Goal: Transaction & Acquisition: Subscribe to service/newsletter

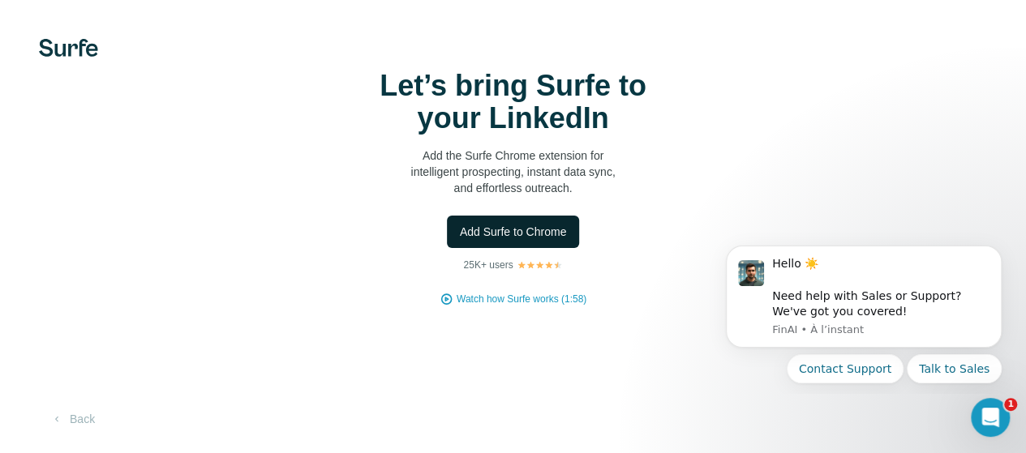
click at [460, 240] on span "Add Surfe to Chrome" at bounding box center [513, 232] width 107 height 16
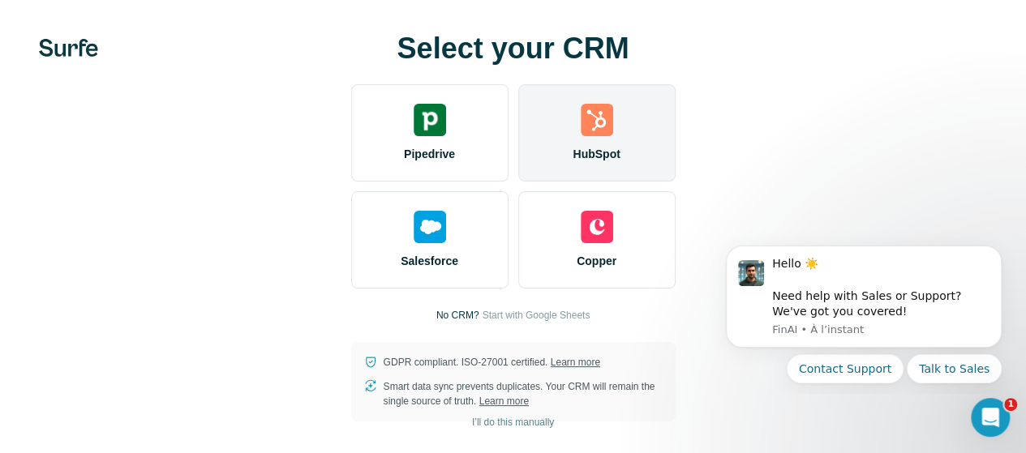
click at [572, 162] on span "HubSpot" at bounding box center [595, 154] width 47 height 16
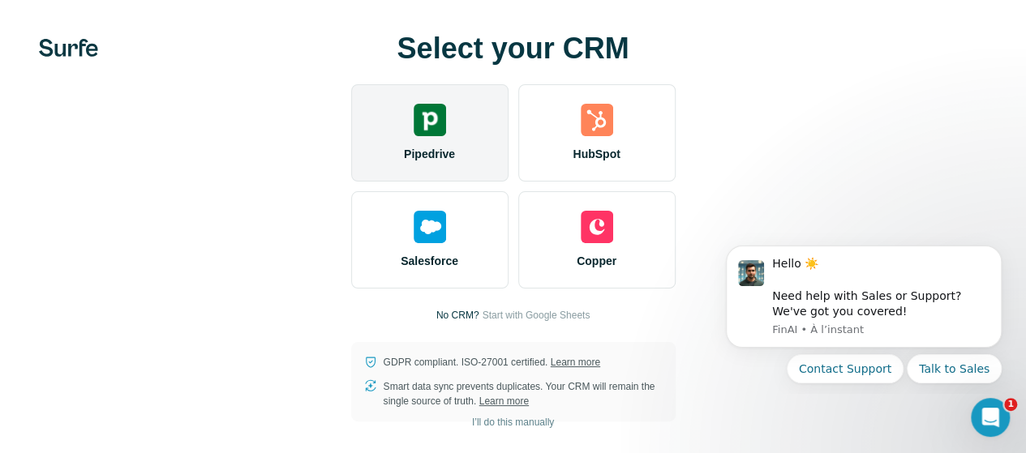
click at [351, 139] on div "Pipedrive" at bounding box center [429, 132] width 157 height 97
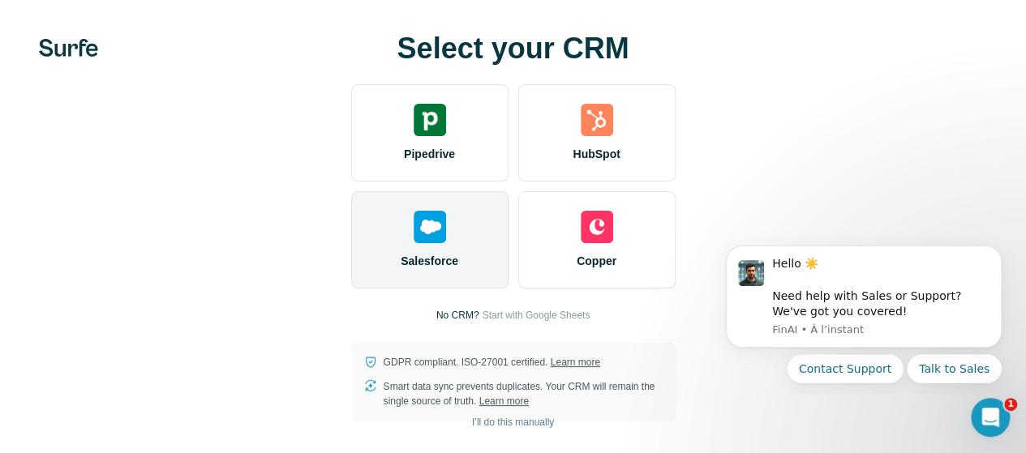
click at [351, 288] on div "Salesforce" at bounding box center [429, 239] width 157 height 97
